Goal: Transaction & Acquisition: Book appointment/travel/reservation

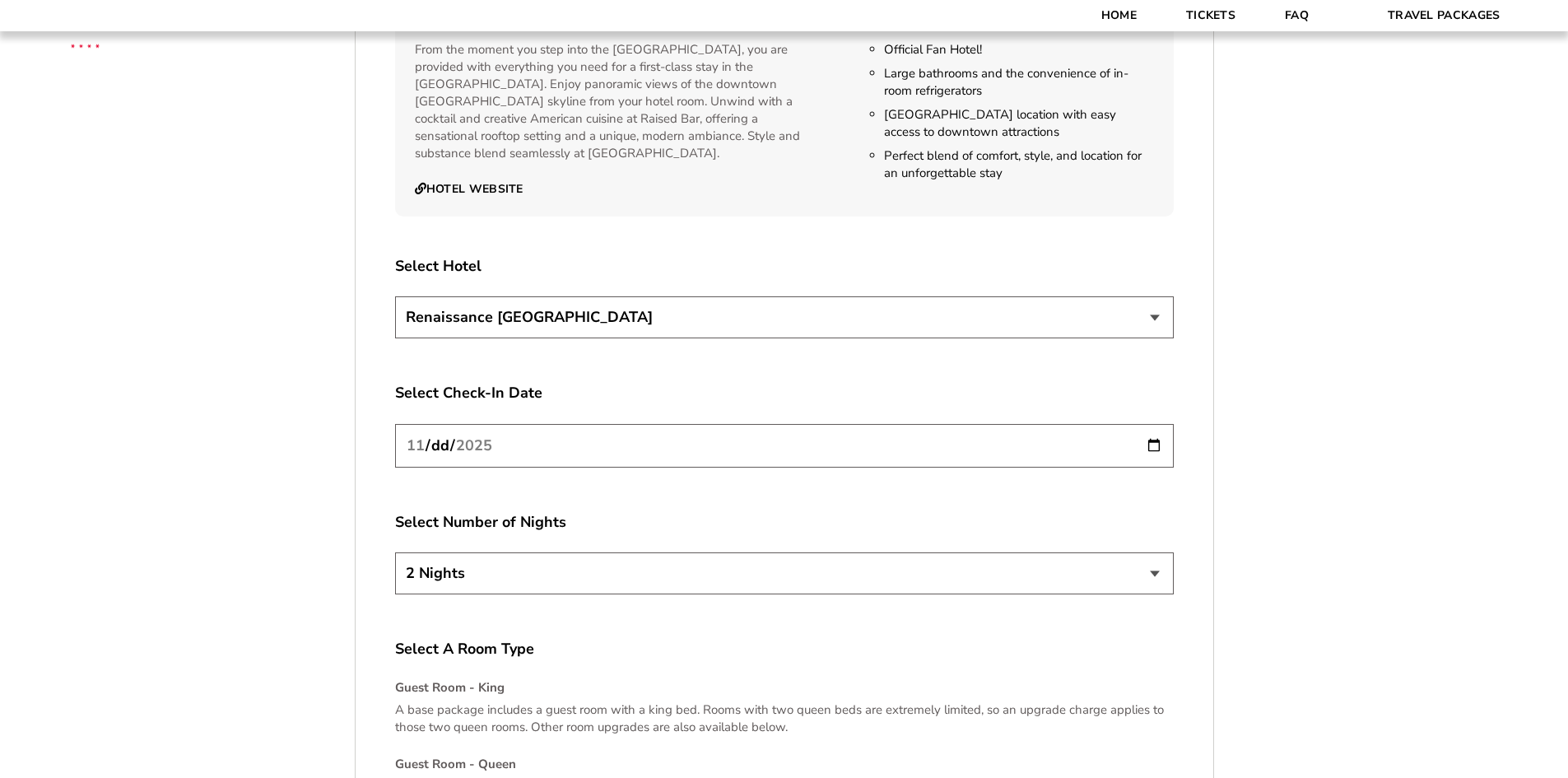
scroll to position [1977, 0]
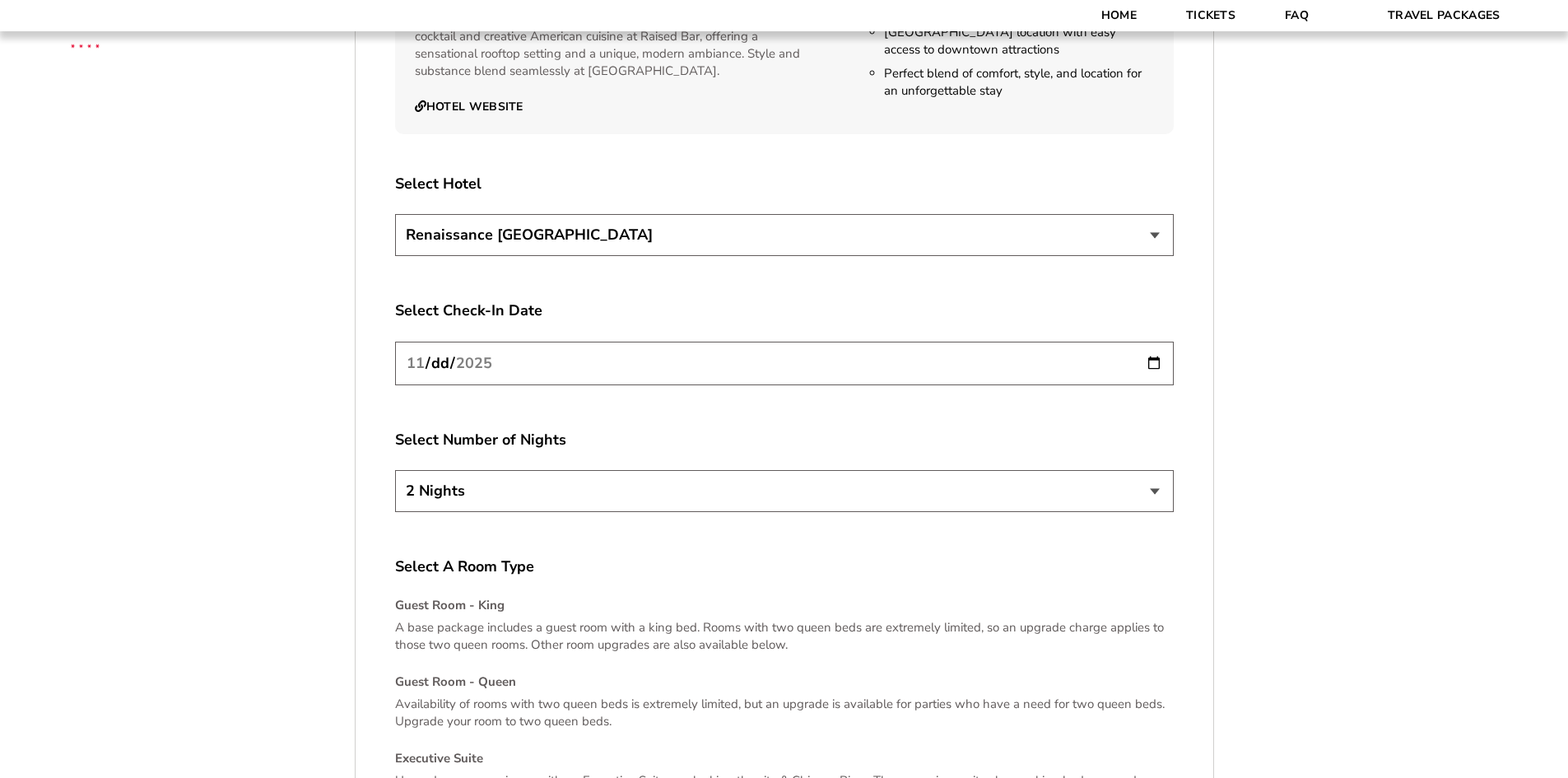
click at [1161, 238] on select "Renaissance [GEOGRAPHIC_DATA]" at bounding box center [784, 235] width 779 height 42
click at [973, 316] on label "Select Check-In Date" at bounding box center [784, 311] width 779 height 21
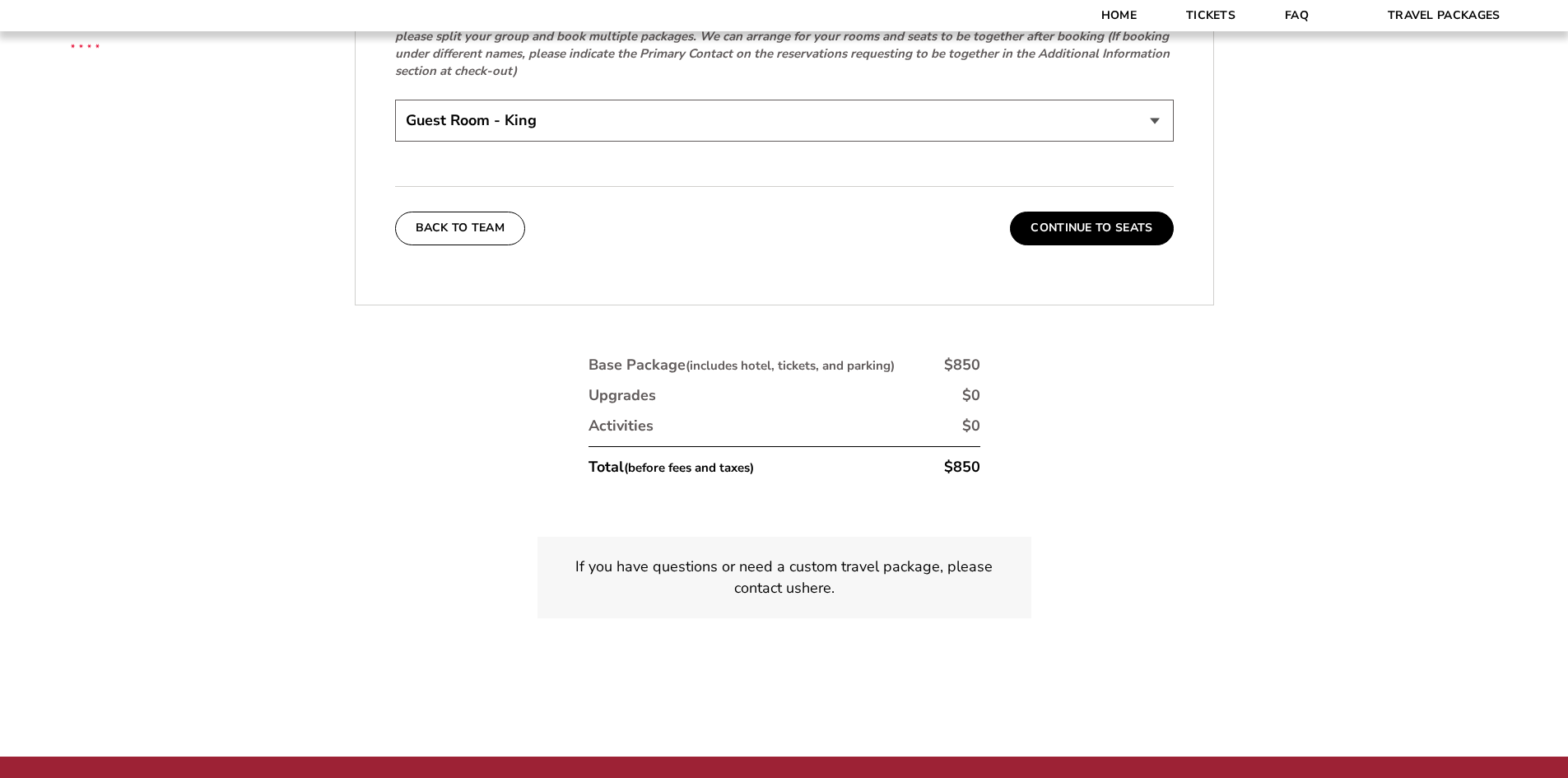
scroll to position [2800, 0]
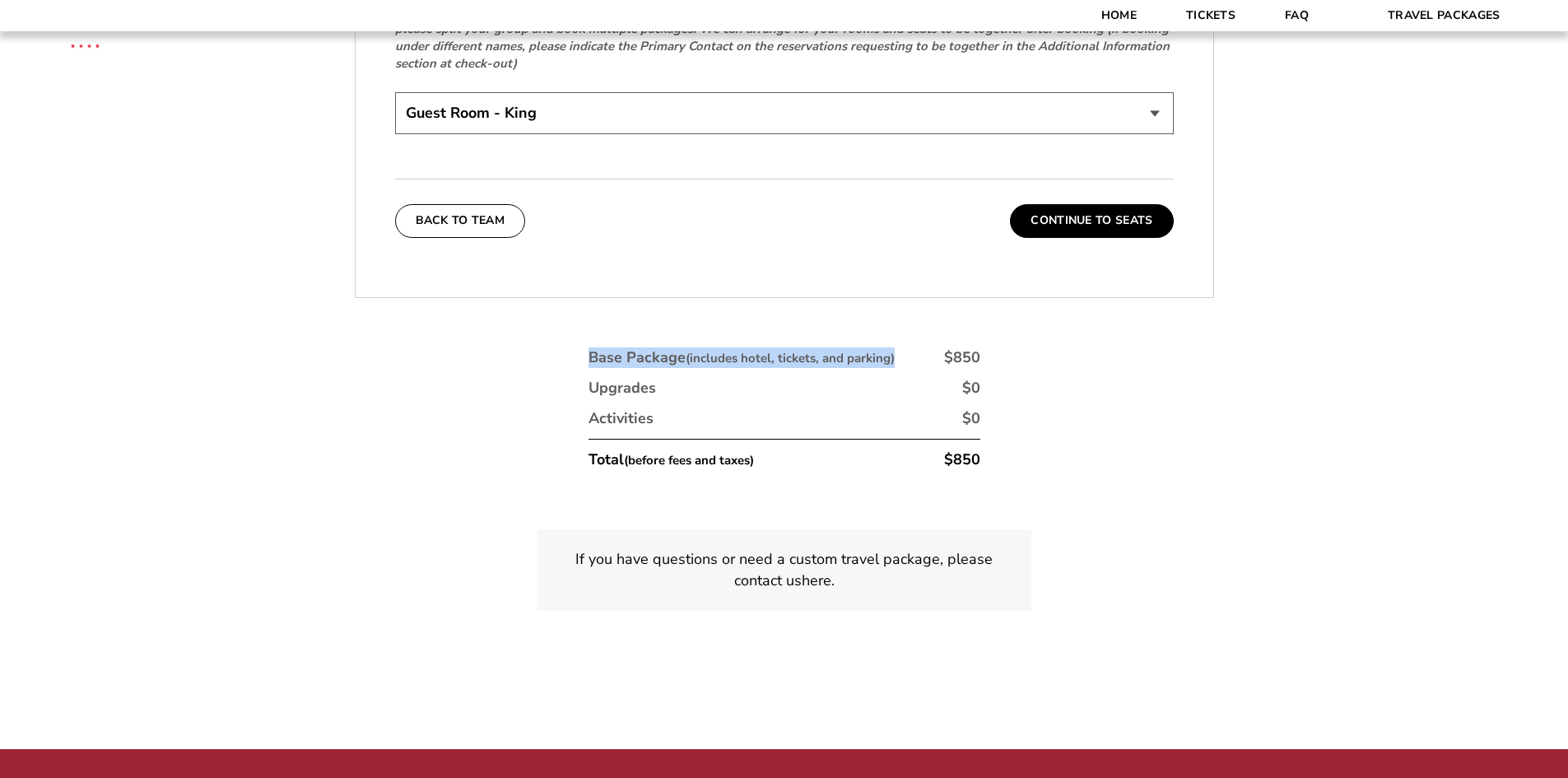
drag, startPoint x: 896, startPoint y: 358, endPoint x: 565, endPoint y: 353, distance: 331.0
drag, startPoint x: 570, startPoint y: 352, endPoint x: 910, endPoint y: 364, distance: 340.2
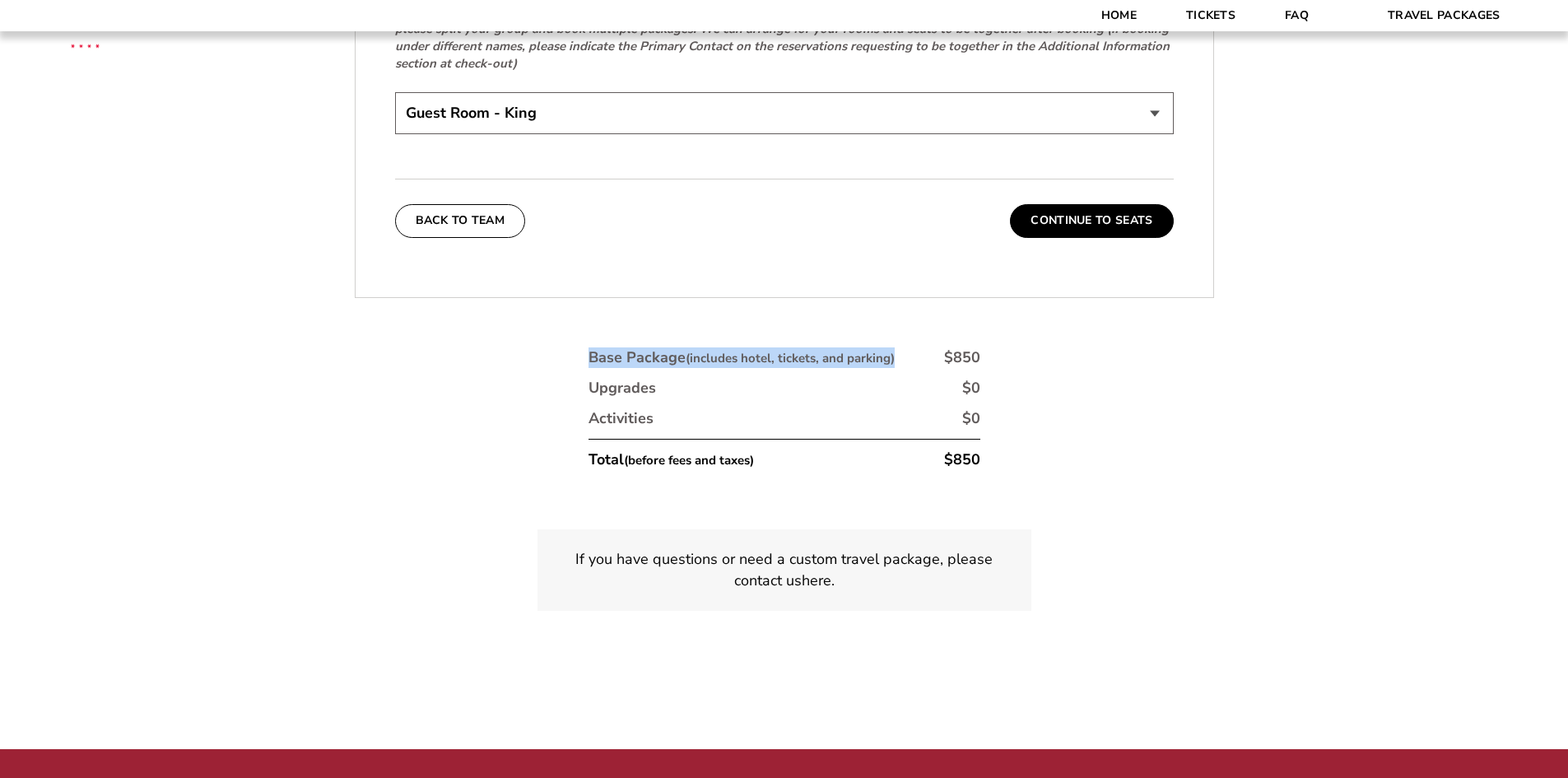
click at [910, 364] on li "Base Package (includes hotel, tickets, and parking) $850" at bounding box center [784, 357] width 392 height 21
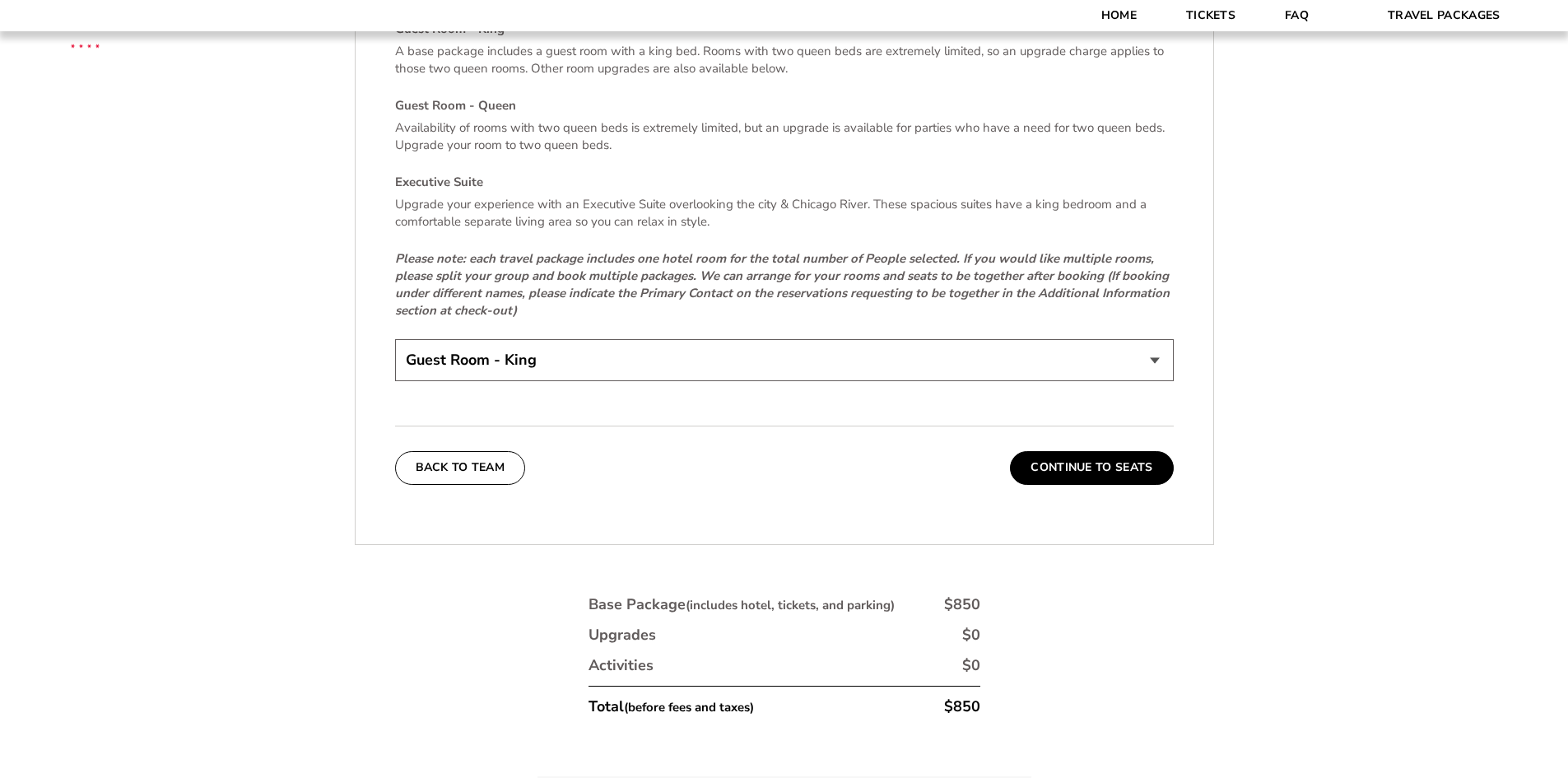
click at [1158, 365] on select "Guest Room - King Guest Room - Queen (+$95 per night) Executive Suite (+$315 pe…" at bounding box center [784, 360] width 779 height 42
click at [395, 339] on select "Guest Room - King Guest Room - Queen (+$95 per night) Executive Suite (+$315 pe…" at bounding box center [784, 360] width 779 height 42
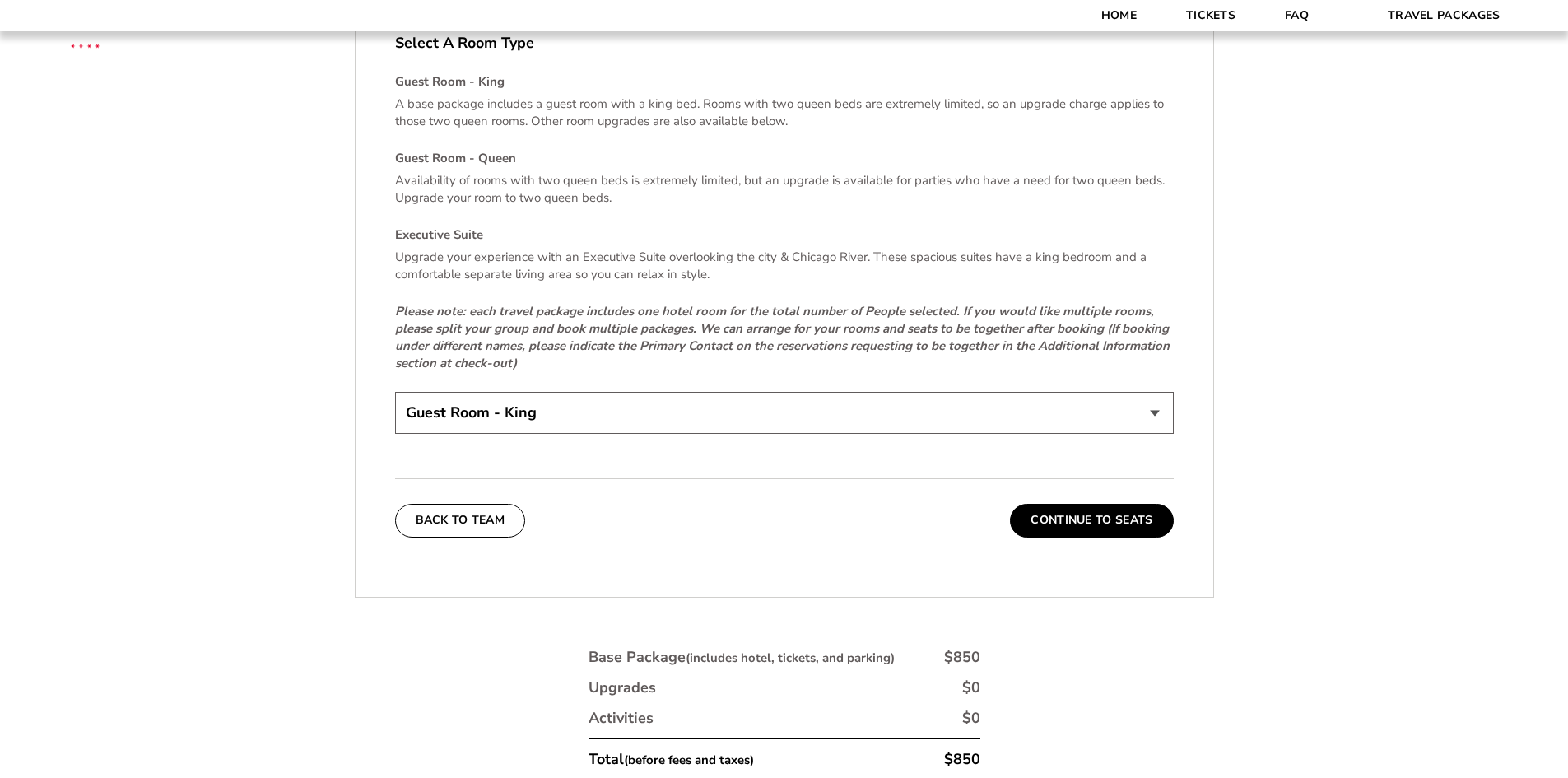
scroll to position [2388, 0]
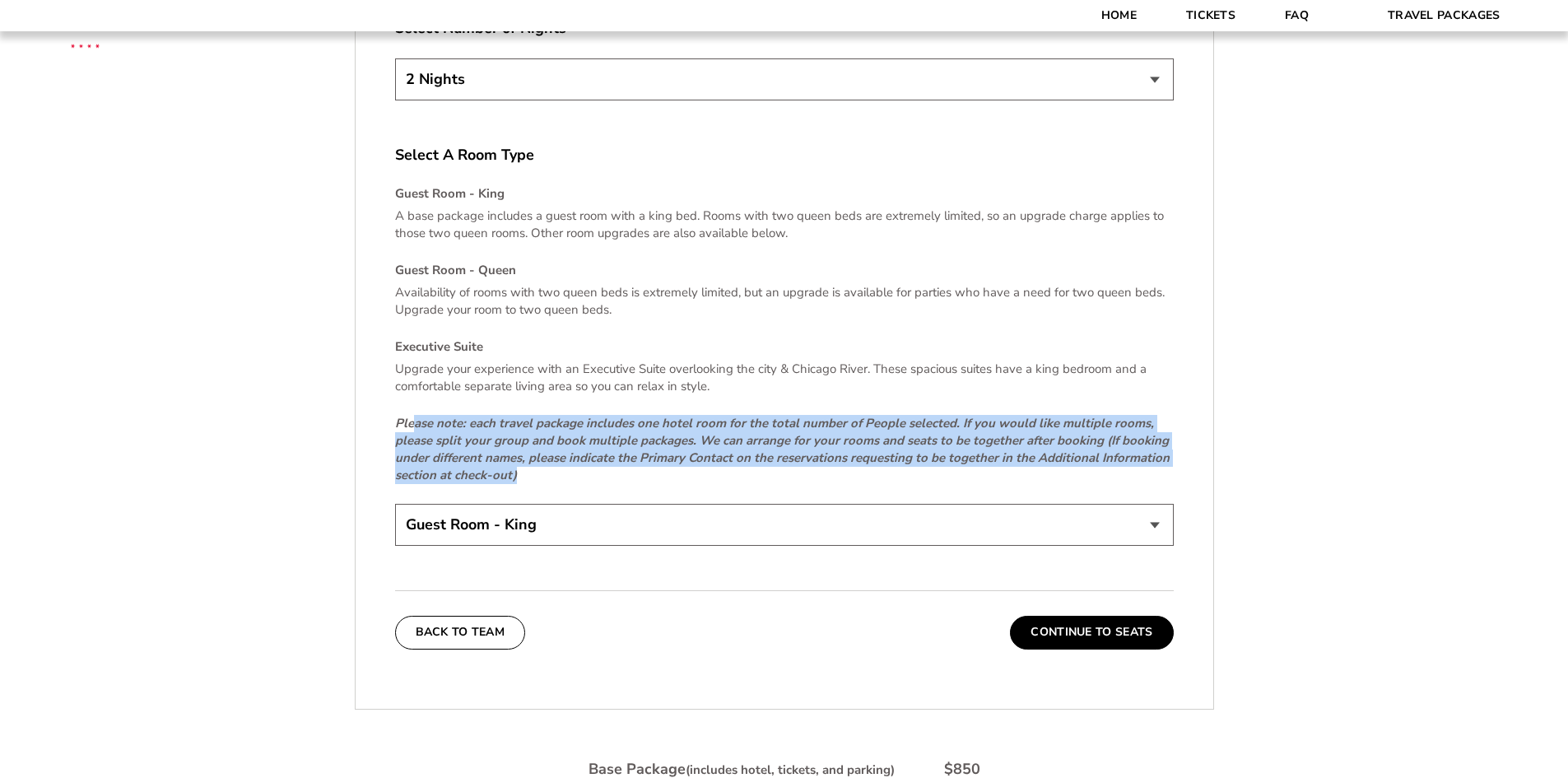
drag, startPoint x: 417, startPoint y: 423, endPoint x: 630, endPoint y: 469, distance: 217.9
click at [630, 469] on p "Please note: each travel package includes one hotel room for the total number o…" at bounding box center [784, 450] width 779 height 69
drag, startPoint x: 628, startPoint y: 477, endPoint x: 413, endPoint y: 425, distance: 221.2
click at [413, 425] on p "Please note: each travel package includes one hotel room for the total number o…" at bounding box center [784, 450] width 779 height 69
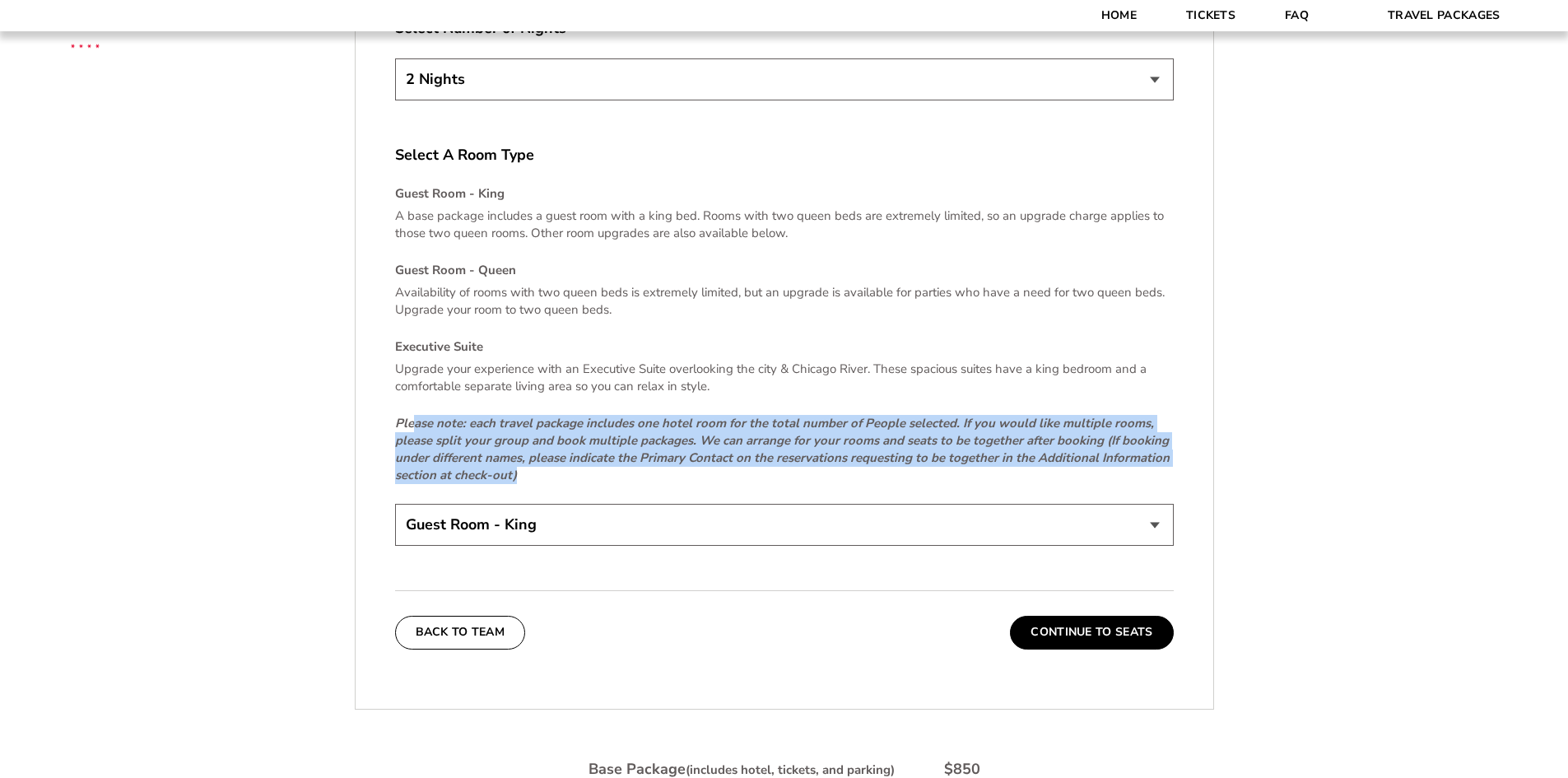
click at [413, 425] on em "Please note: each travel package includes one hotel room for the total number o…" at bounding box center [782, 449] width 775 height 68
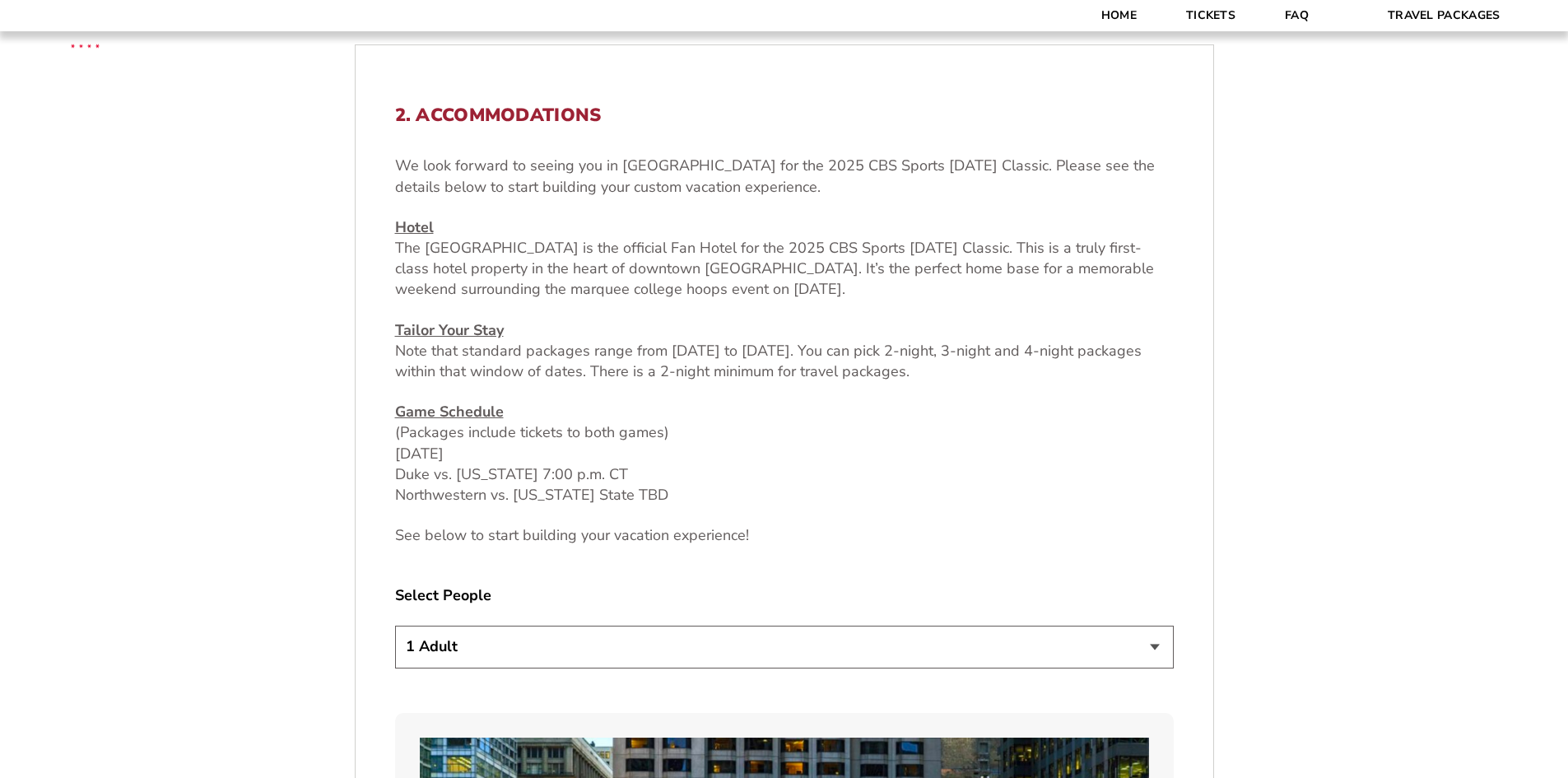
scroll to position [412, 0]
